Goal: Understand process/instructions

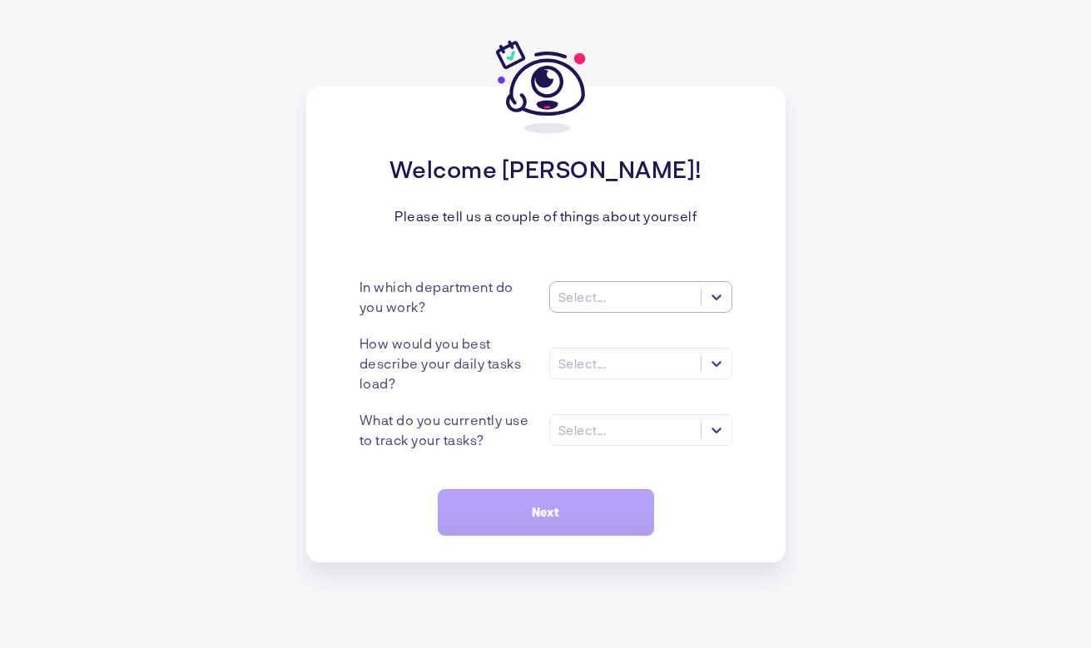
click at [655, 297] on div "Select..." at bounding box center [625, 296] width 151 height 17
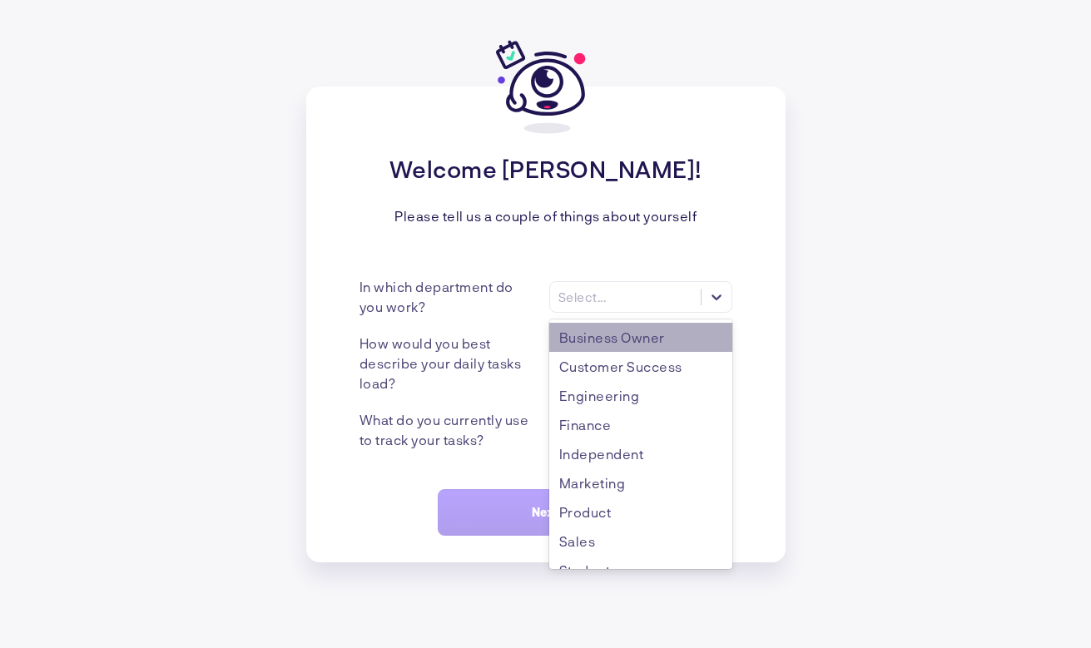
click at [596, 329] on div "Business Owner" at bounding box center [640, 337] width 183 height 29
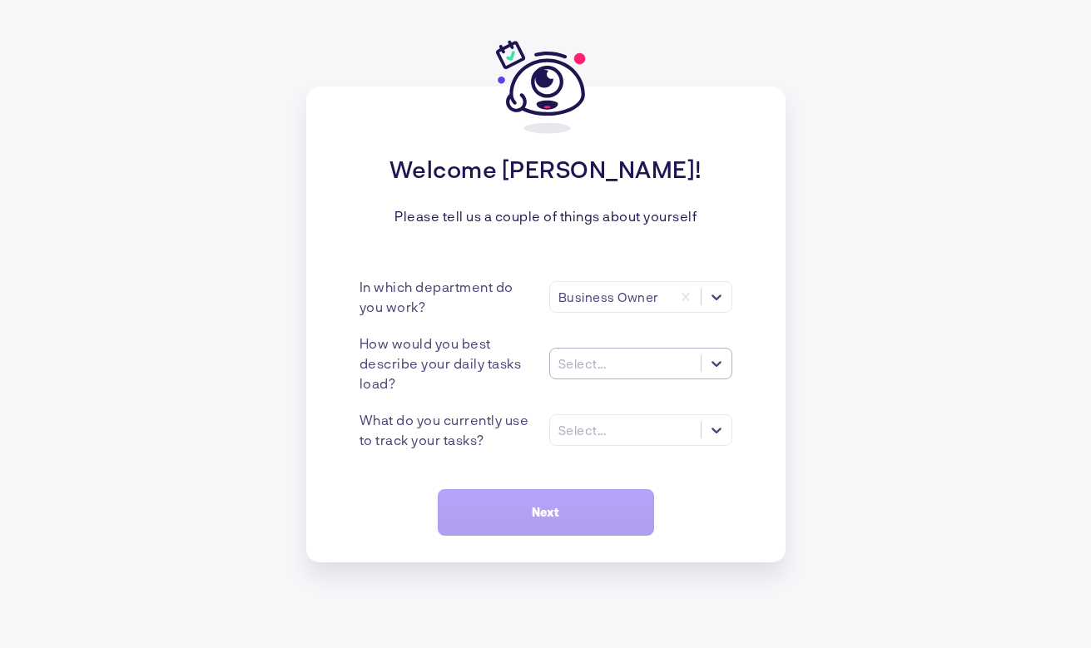
click at [564, 370] on div "Select..." at bounding box center [625, 362] width 151 height 17
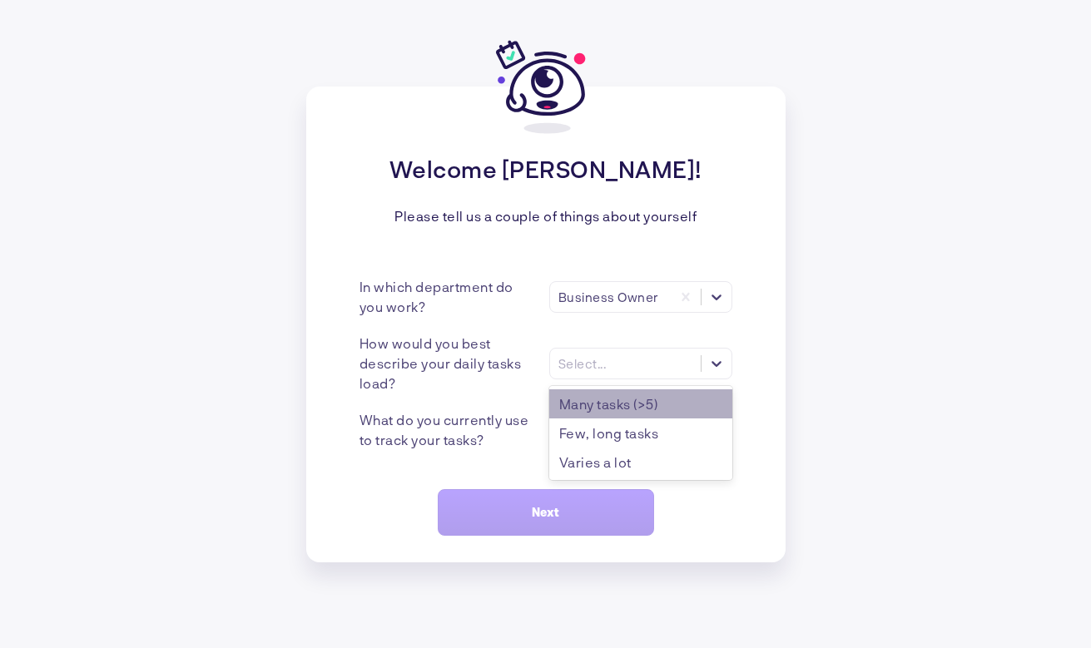
click at [577, 413] on div "Many tasks (>5)" at bounding box center [640, 403] width 183 height 29
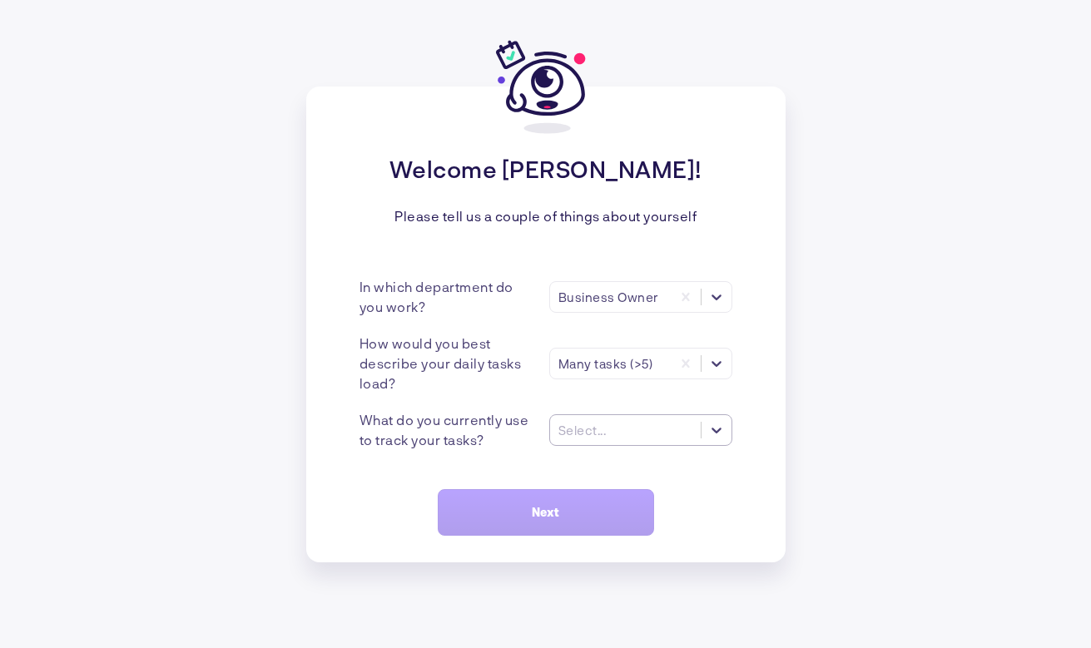
click at [572, 430] on div "Select..." at bounding box center [582, 430] width 48 height 15
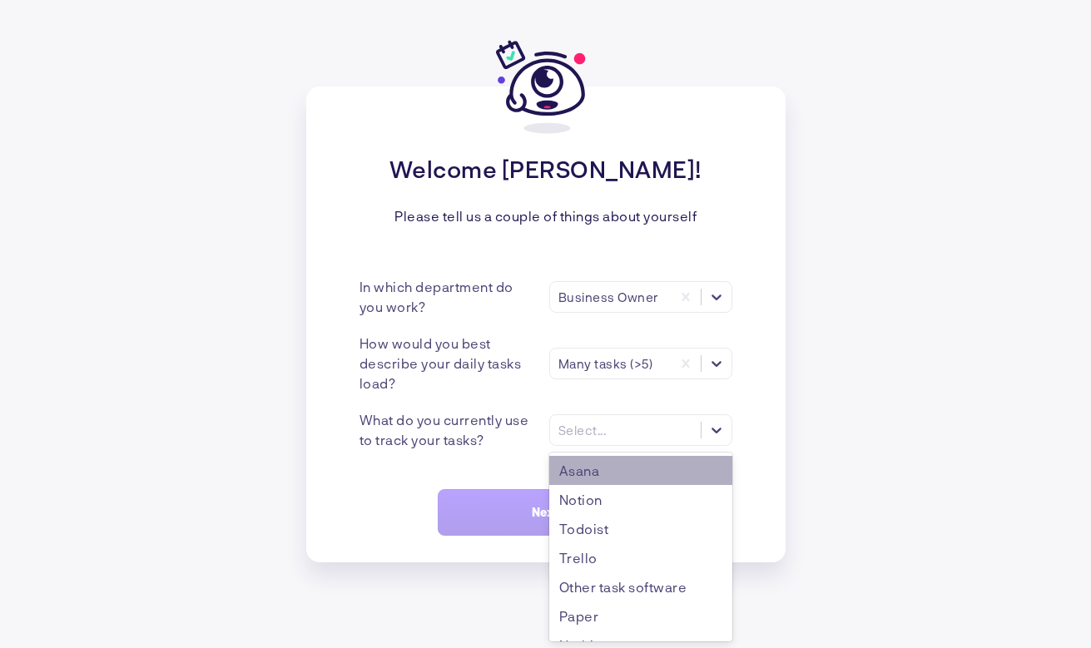
click at [578, 462] on div "Asana" at bounding box center [640, 470] width 183 height 29
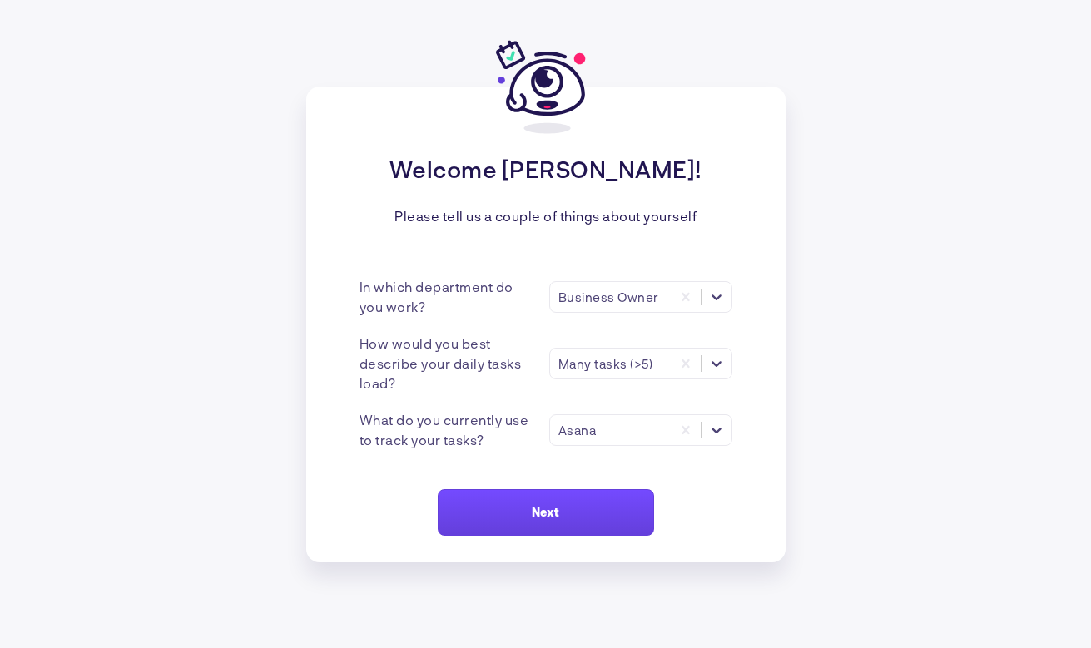
click at [527, 512] on button "Next" at bounding box center [546, 512] width 216 height 47
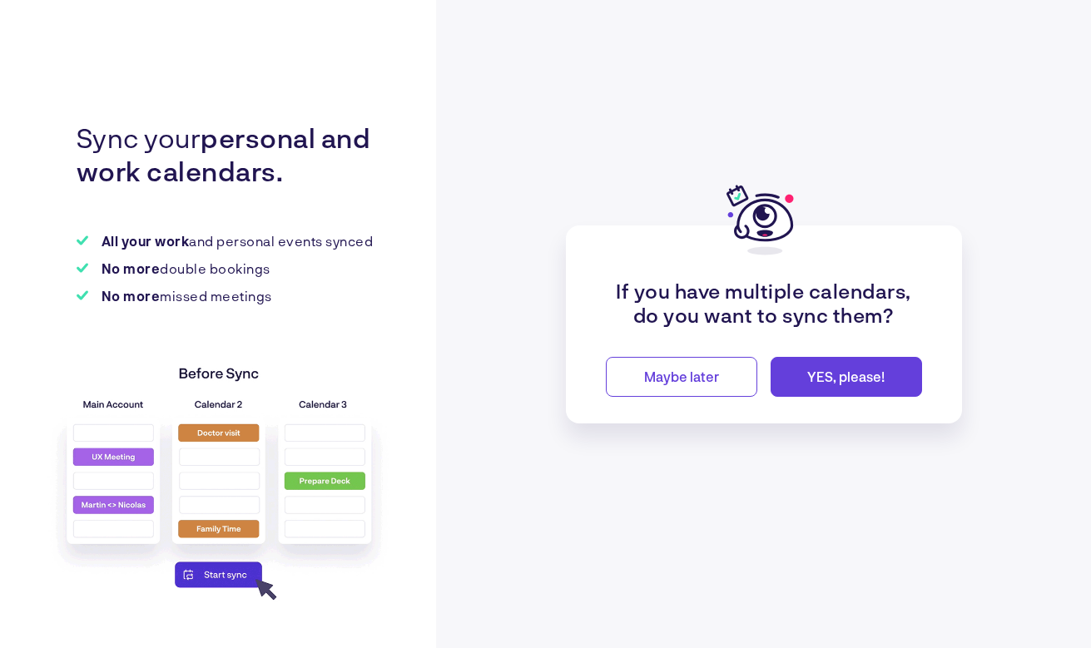
click at [707, 366] on button "Maybe later" at bounding box center [681, 377] width 151 height 40
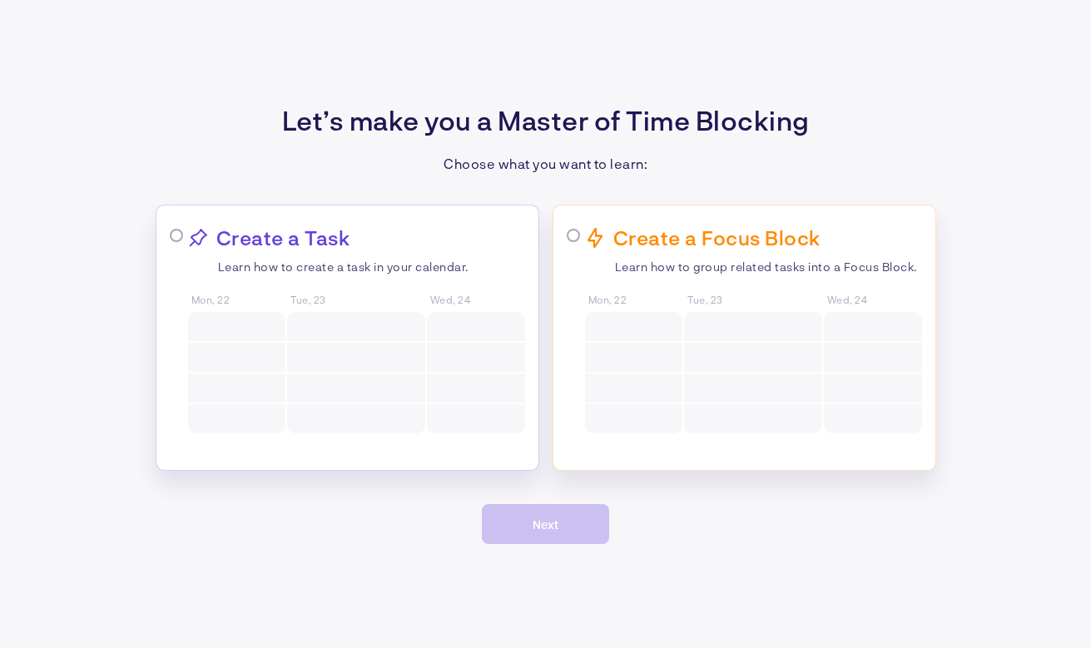
click at [663, 73] on div "Let’s make you a Master of Time Blocking Choose what you want to learn: Create …" at bounding box center [545, 324] width 1091 height 648
